Goal: Information Seeking & Learning: Find specific fact

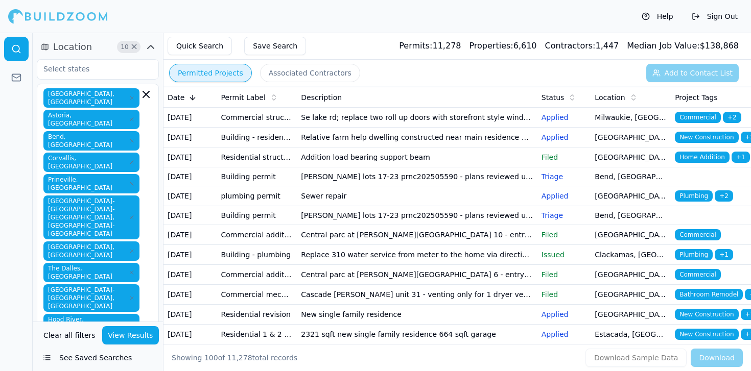
click at [213, 49] on button "Quick Search" at bounding box center [200, 46] width 64 height 18
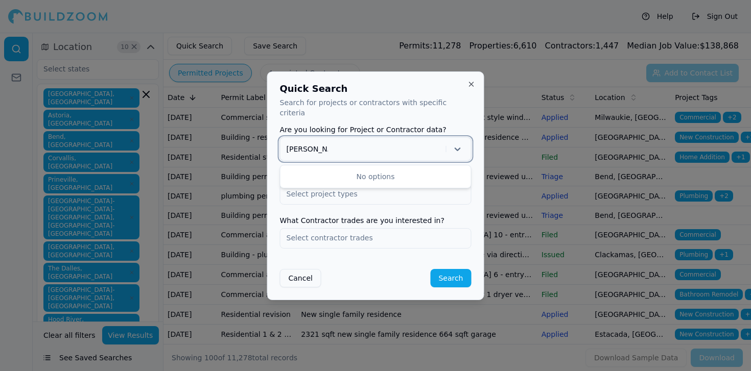
type input "[PERSON_NAME]"
click at [430, 269] on button "Search" at bounding box center [450, 278] width 41 height 18
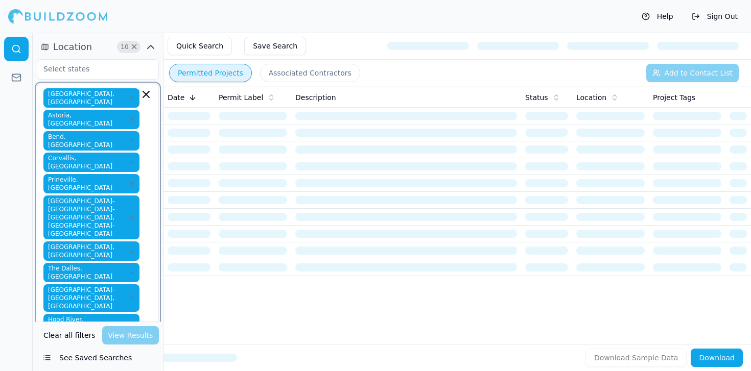
click at [146, 96] on icon "button" at bounding box center [146, 94] width 12 height 12
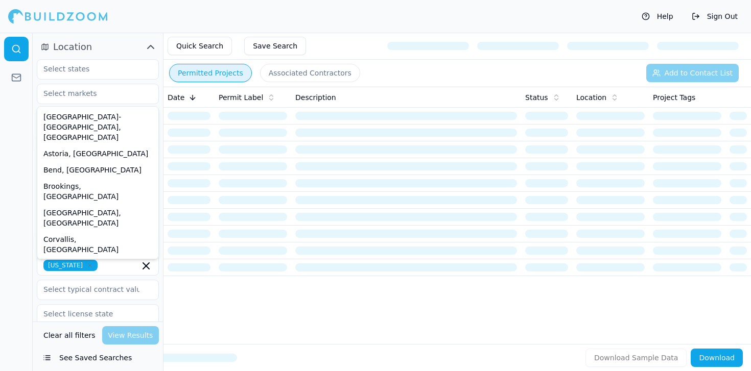
click at [25, 260] on div at bounding box center [16, 202] width 33 height 339
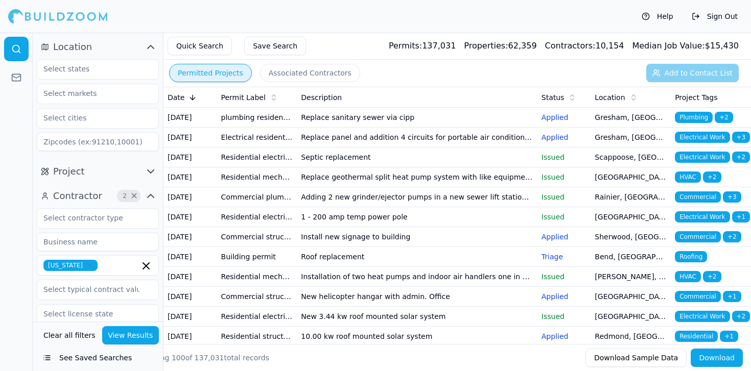
click at [212, 43] on button "Quick Search" at bounding box center [200, 46] width 64 height 18
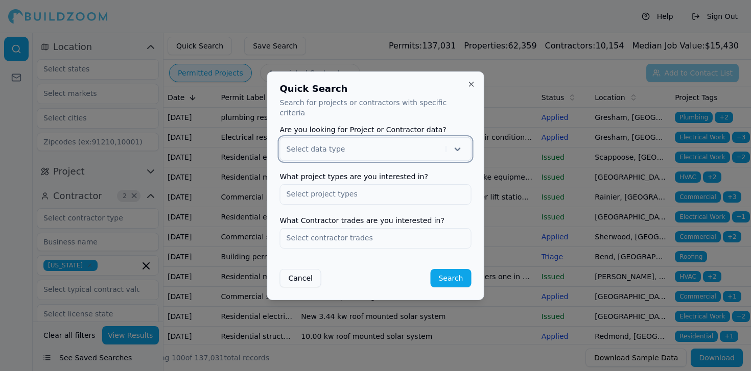
click at [353, 145] on div at bounding box center [364, 149] width 155 height 10
click at [343, 185] on div "Contractor" at bounding box center [375, 192] width 190 height 16
click at [472, 88] on button "Close" at bounding box center [471, 84] width 8 height 8
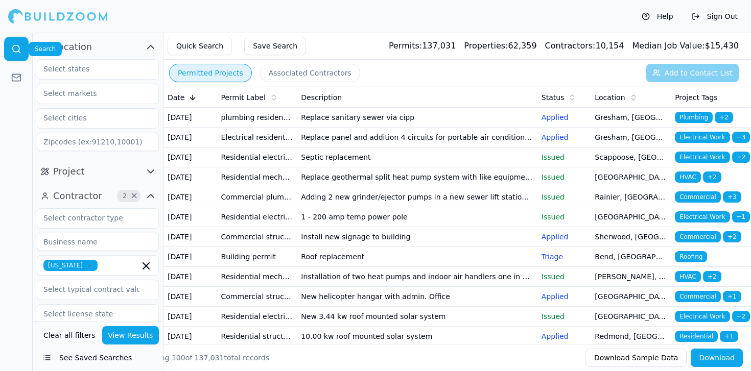
click at [16, 54] on icon at bounding box center [16, 49] width 10 height 10
click at [16, 41] on link at bounding box center [16, 49] width 25 height 25
click at [146, 266] on icon "button" at bounding box center [146, 266] width 6 height 6
click at [73, 241] on input at bounding box center [98, 242] width 122 height 18
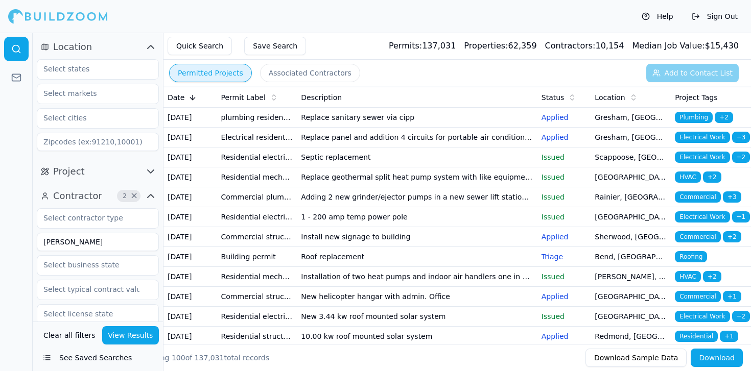
click at [122, 338] on button "View Results" at bounding box center [130, 335] width 57 height 18
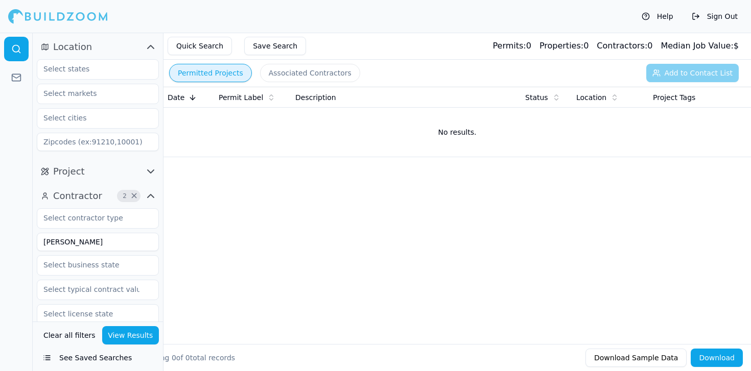
click at [99, 243] on input "[PERSON_NAME]" at bounding box center [98, 242] width 122 height 18
type input "c"
type input "west coast development group"
click at [127, 338] on button "View Results" at bounding box center [130, 335] width 57 height 18
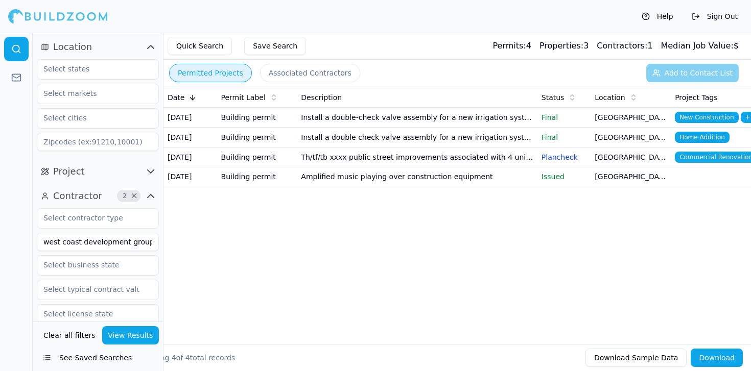
click at [332, 168] on td "Th/tf/tb xxxx public street improvements associated with 4 unit townhomes on sh…" at bounding box center [417, 158] width 240 height 20
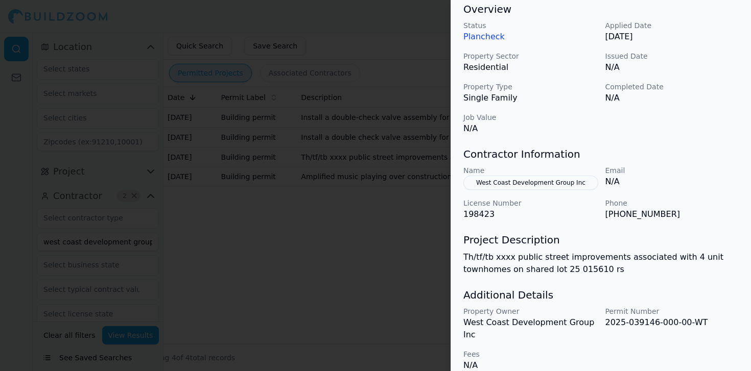
scroll to position [320, 0]
drag, startPoint x: 604, startPoint y: 322, endPoint x: 707, endPoint y: 321, distance: 102.7
click at [707, 321] on div "Property Owner West Coast Development Group Inc Permit Number 2025-039146-000-0…" at bounding box center [600, 338] width 275 height 65
copy p "2025-039146-000-00-WT"
click at [292, 265] on div at bounding box center [375, 185] width 751 height 371
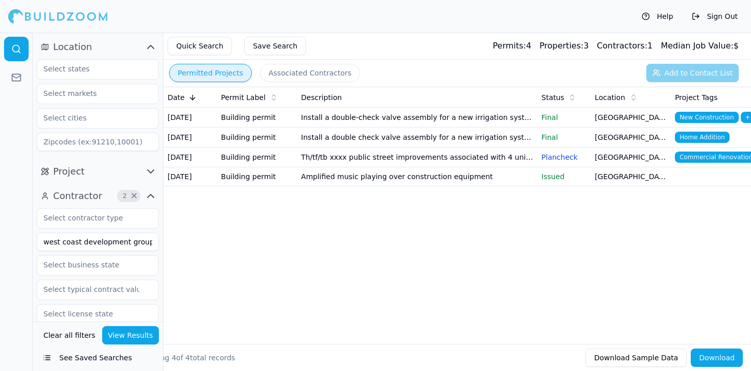
click at [498, 186] on td "Amplified music playing over construction equipment" at bounding box center [417, 177] width 240 height 19
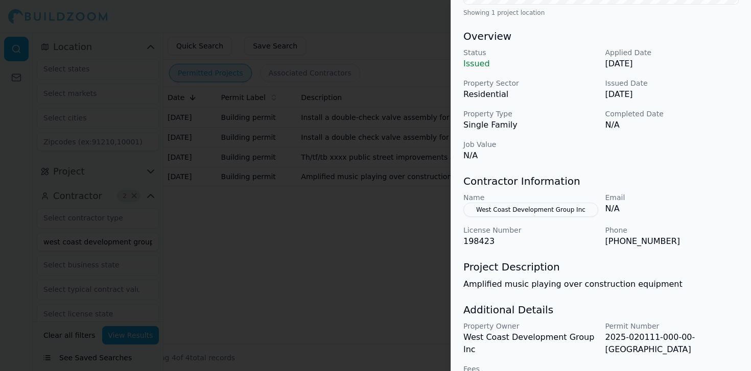
scroll to position [282, 0]
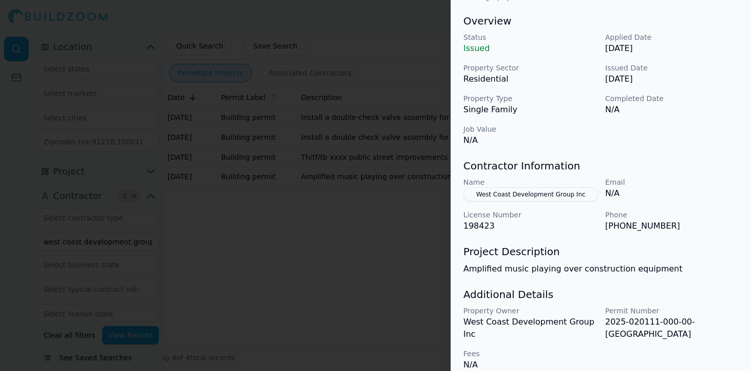
click at [390, 252] on div at bounding box center [375, 185] width 751 height 371
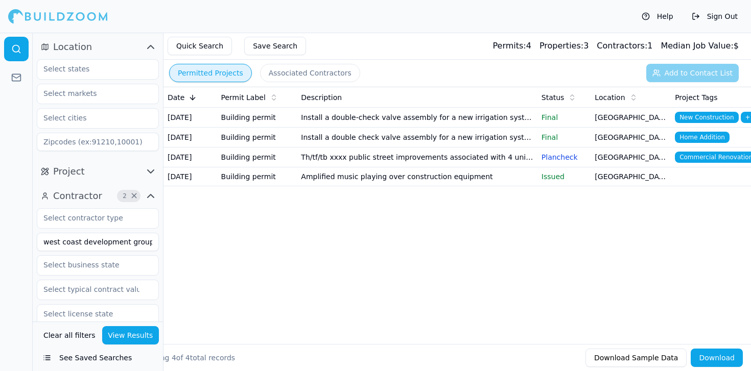
click at [467, 168] on td "Th/tf/tb xxxx public street improvements associated with 4 unit townhomes on sh…" at bounding box center [417, 158] width 240 height 20
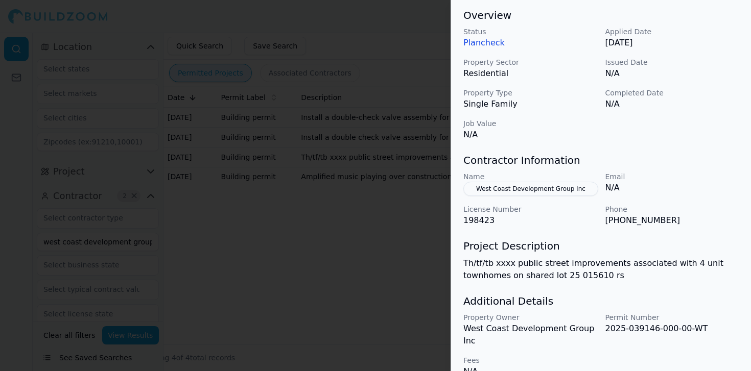
scroll to position [320, 0]
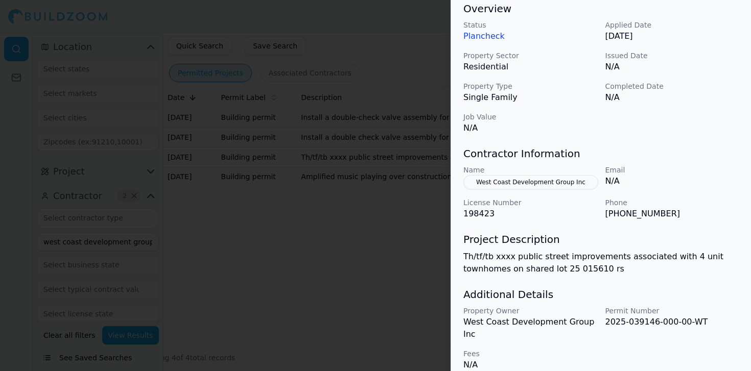
click at [490, 214] on p "198423" at bounding box center [530, 214] width 134 height 12
drag, startPoint x: 495, startPoint y: 215, endPoint x: 463, endPoint y: 216, distance: 32.2
click at [463, 216] on div "Commercial Renovation Residential Project Location © BuildZoom | MapLibre Showi…" at bounding box center [601, 54] width 300 height 659
copy p "198423"
